Goal: Check status

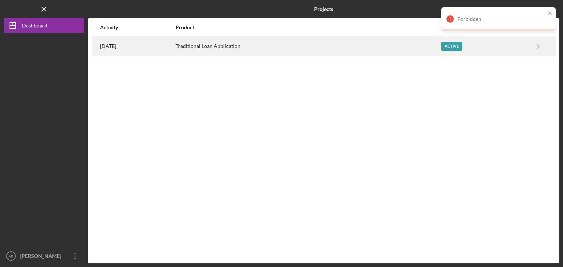
click at [490, 48] on div "Active" at bounding box center [484, 46] width 87 height 18
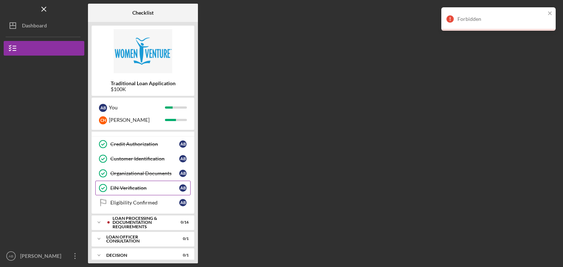
scroll to position [33, 0]
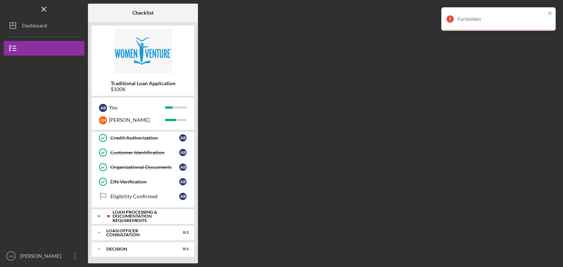
click at [155, 214] on div "Loan Processing & Documentation Requirements" at bounding box center [148, 216] width 73 height 13
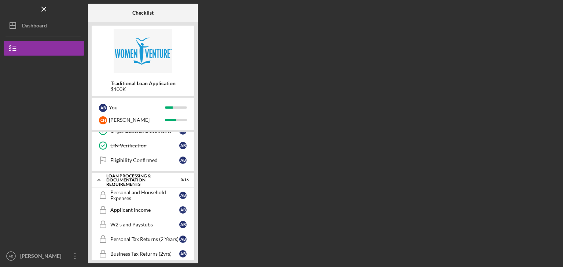
scroll to position [68, 0]
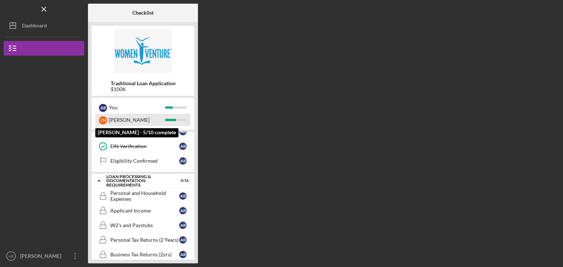
click at [140, 118] on div "[PERSON_NAME]" at bounding box center [137, 120] width 56 height 12
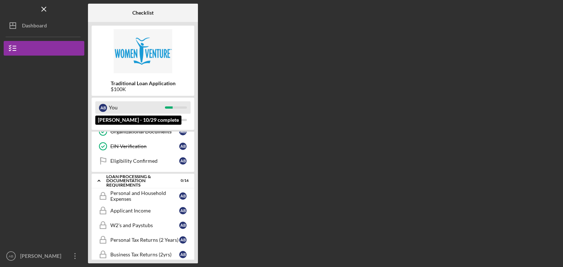
click at [140, 109] on div "You" at bounding box center [137, 108] width 56 height 12
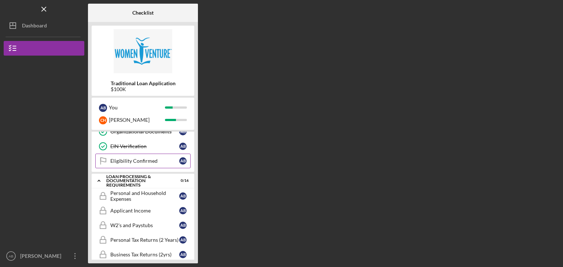
click at [144, 158] on div "Eligibility Confirmed" at bounding box center [144, 161] width 69 height 6
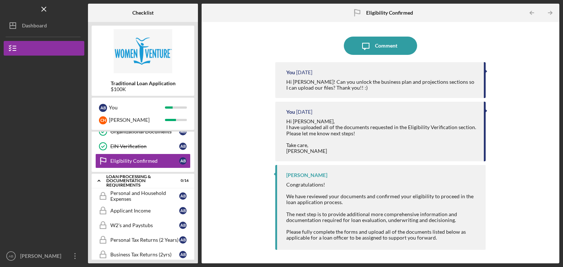
click at [302, 176] on div "[PERSON_NAME]" at bounding box center [306, 176] width 41 height 6
